Goal: Task Accomplishment & Management: Complete application form

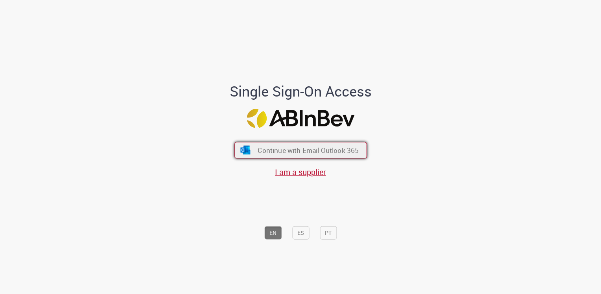
click at [326, 151] on span "Continue with Email Outlook 365" at bounding box center [308, 149] width 101 height 9
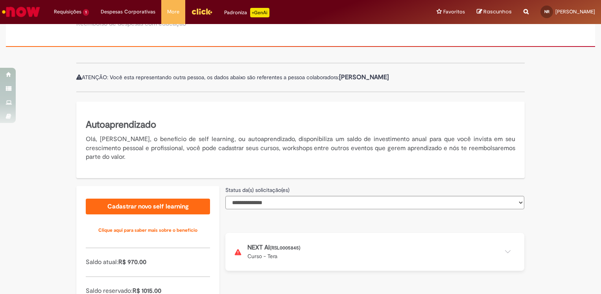
scroll to position [118, 0]
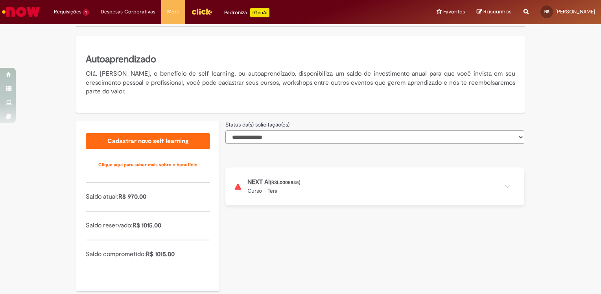
click at [377, 191] on button at bounding box center [374, 186] width 299 height 38
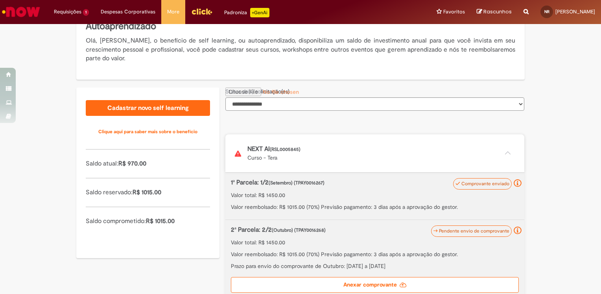
scroll to position [197, 0]
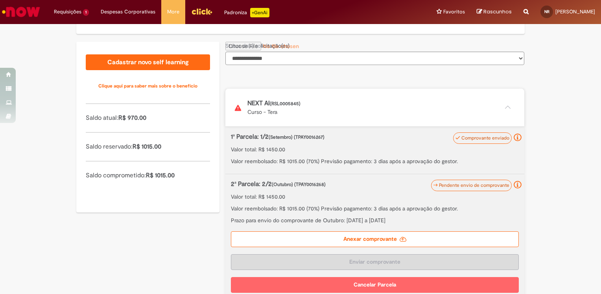
click at [377, 237] on label "Anexar comprovante" at bounding box center [375, 239] width 288 height 16
click at [333, 50] on input "Anexar comprovante" at bounding box center [278, 46] width 107 height 9
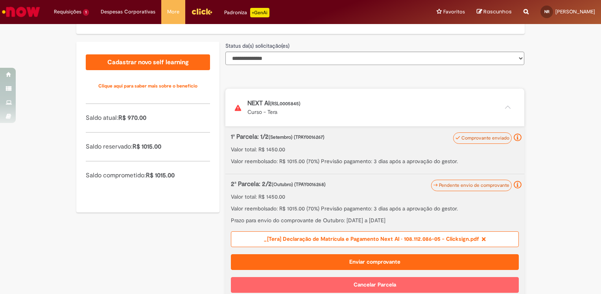
click at [362, 259] on button "Enviar comprovante" at bounding box center [375, 262] width 288 height 16
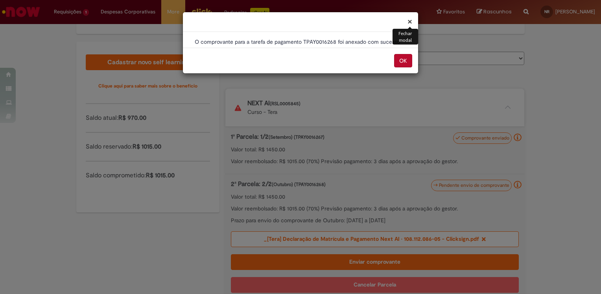
click at [403, 60] on button "OK" at bounding box center [403, 60] width 18 height 13
